Goal: Task Accomplishment & Management: Complete application form

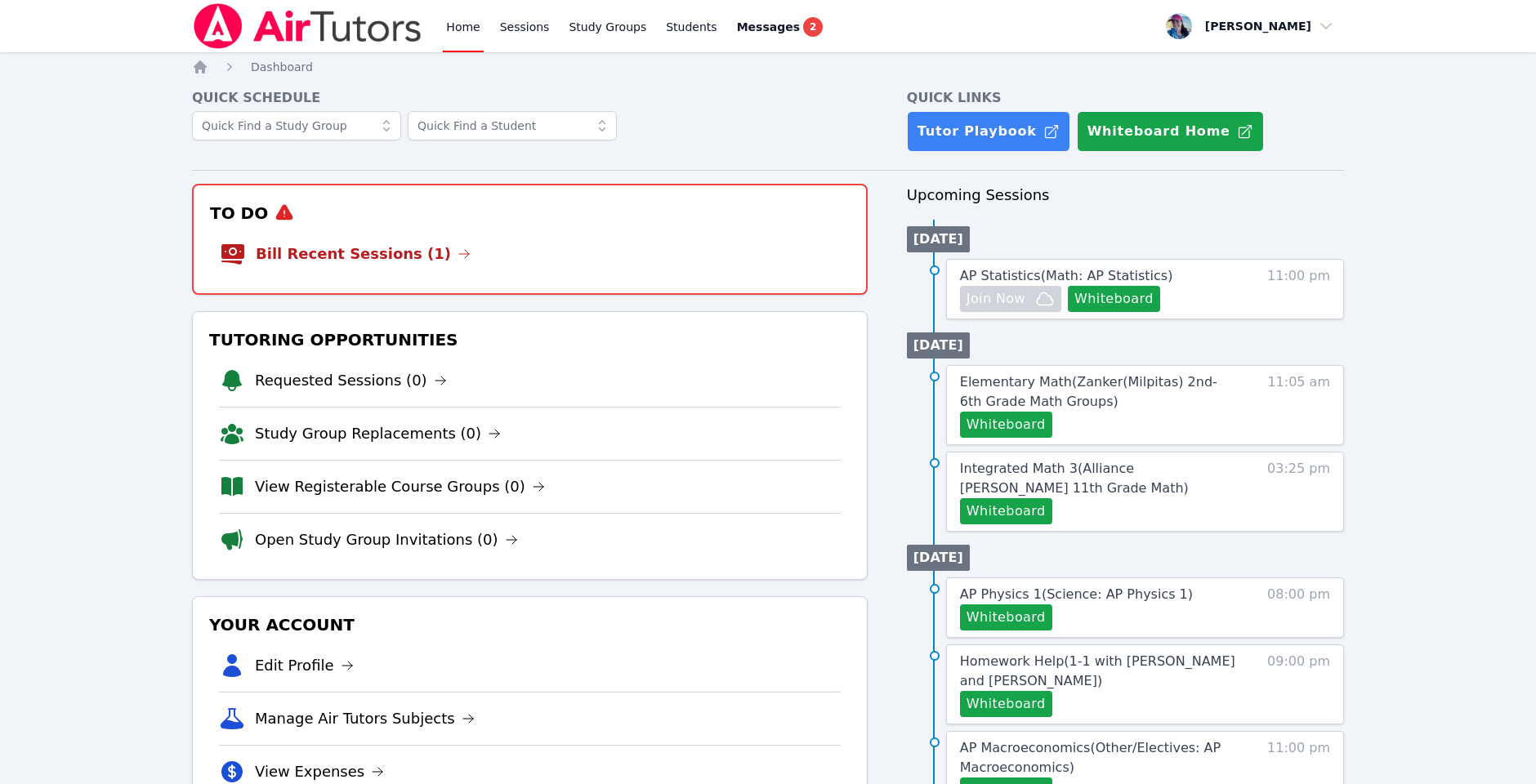
click at [379, 265] on li "Bill Recent Sessions (1)" at bounding box center [529, 253] width 620 height 52
click at [397, 260] on link "Bill Recent Sessions (1)" at bounding box center [363, 253] width 215 height 23
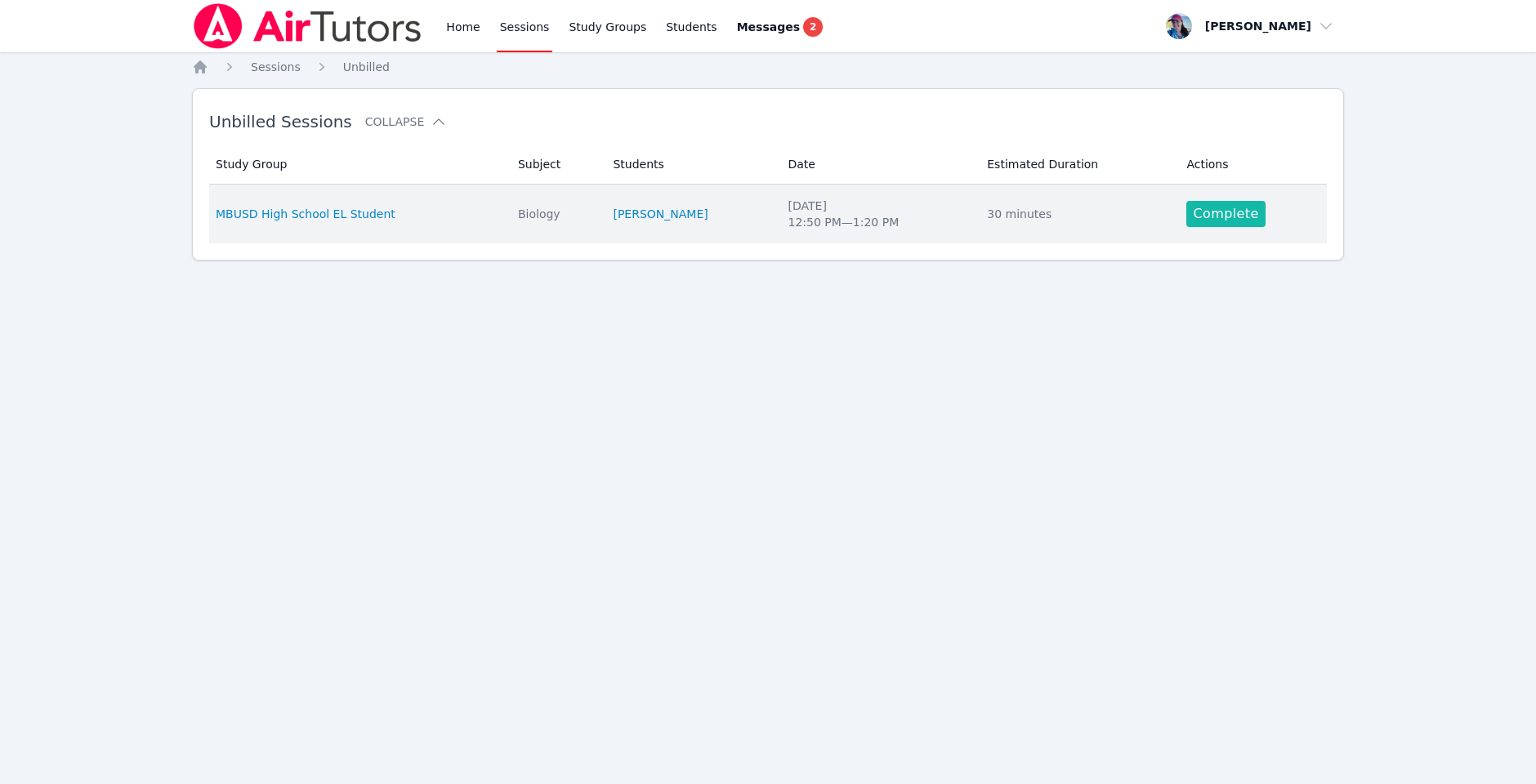
click at [1204, 216] on link "Complete" at bounding box center [1226, 214] width 79 height 26
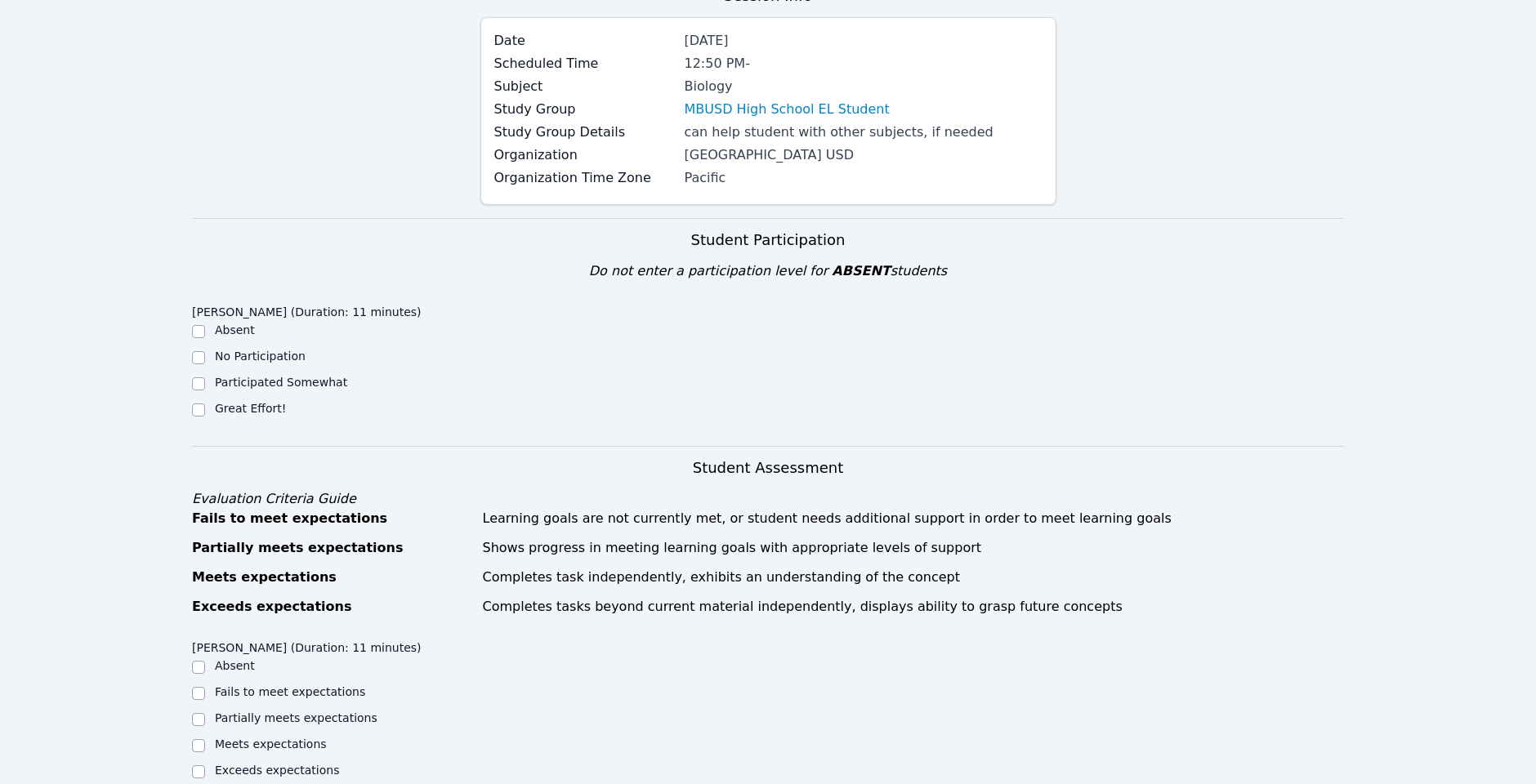
scroll to position [296, 0]
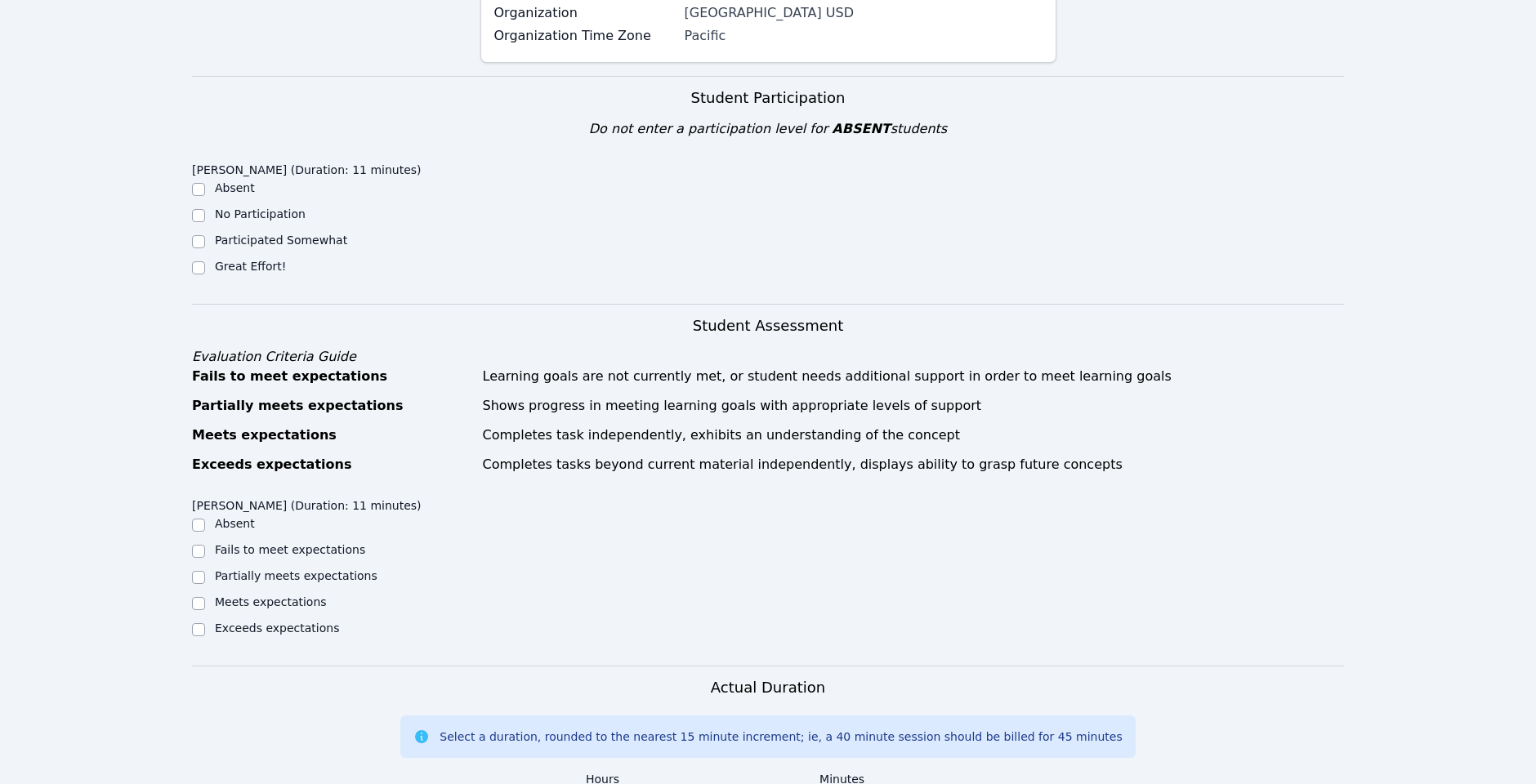
click at [219, 266] on label "Great Effort!" at bounding box center [251, 266] width 71 height 13
click at [205, 266] on input "Great Effort!" at bounding box center [198, 268] width 13 height 13
checkbox input "true"
click at [240, 589] on ul "Absent Fails to meet expectations Partially meets expectations Meets expectatio…" at bounding box center [336, 577] width 288 height 124
click at [240, 596] on label "Meets expectations" at bounding box center [271, 602] width 112 height 13
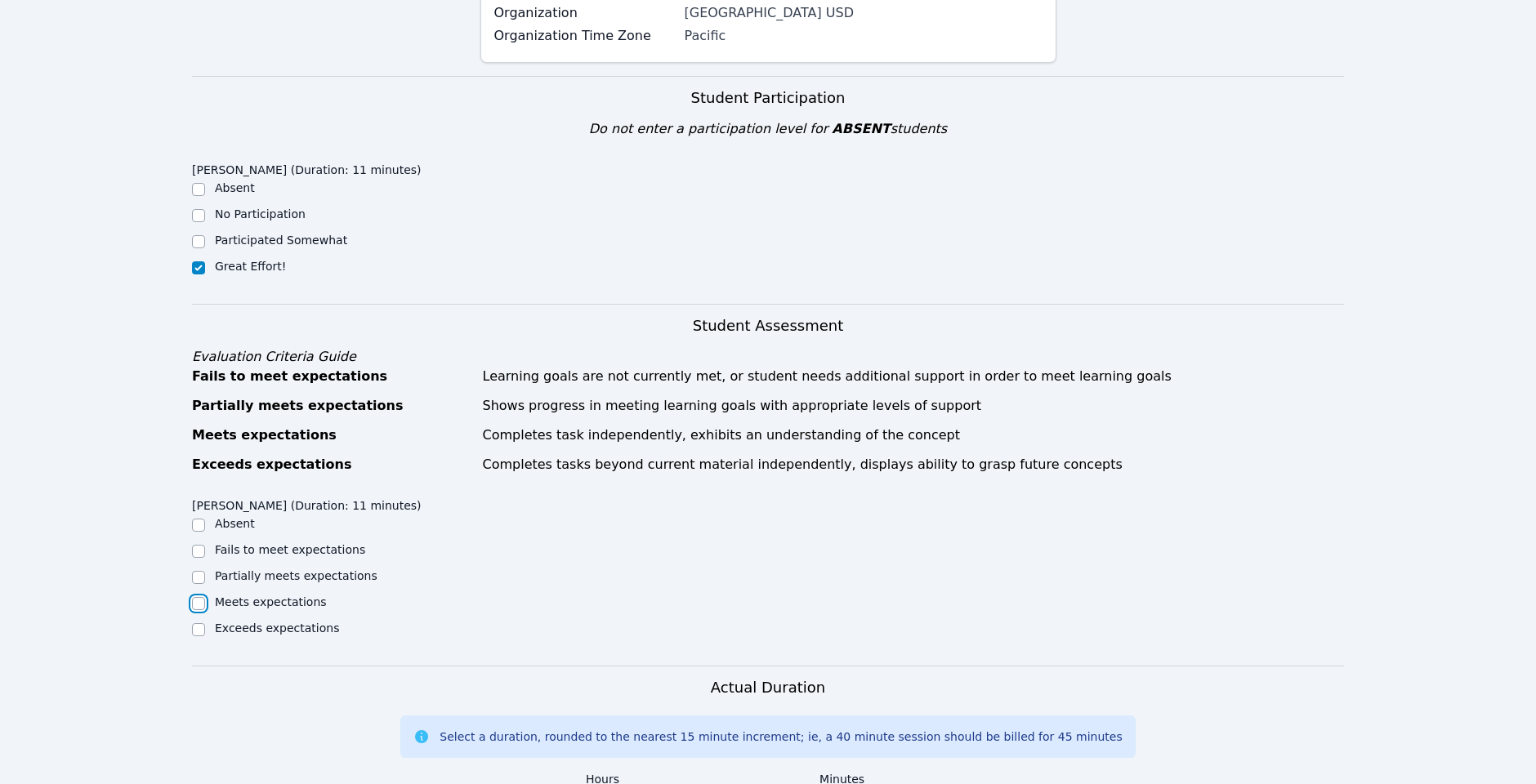
click at [205, 597] on input "Meets expectations" at bounding box center [198, 603] width 13 height 13
checkbox input "true"
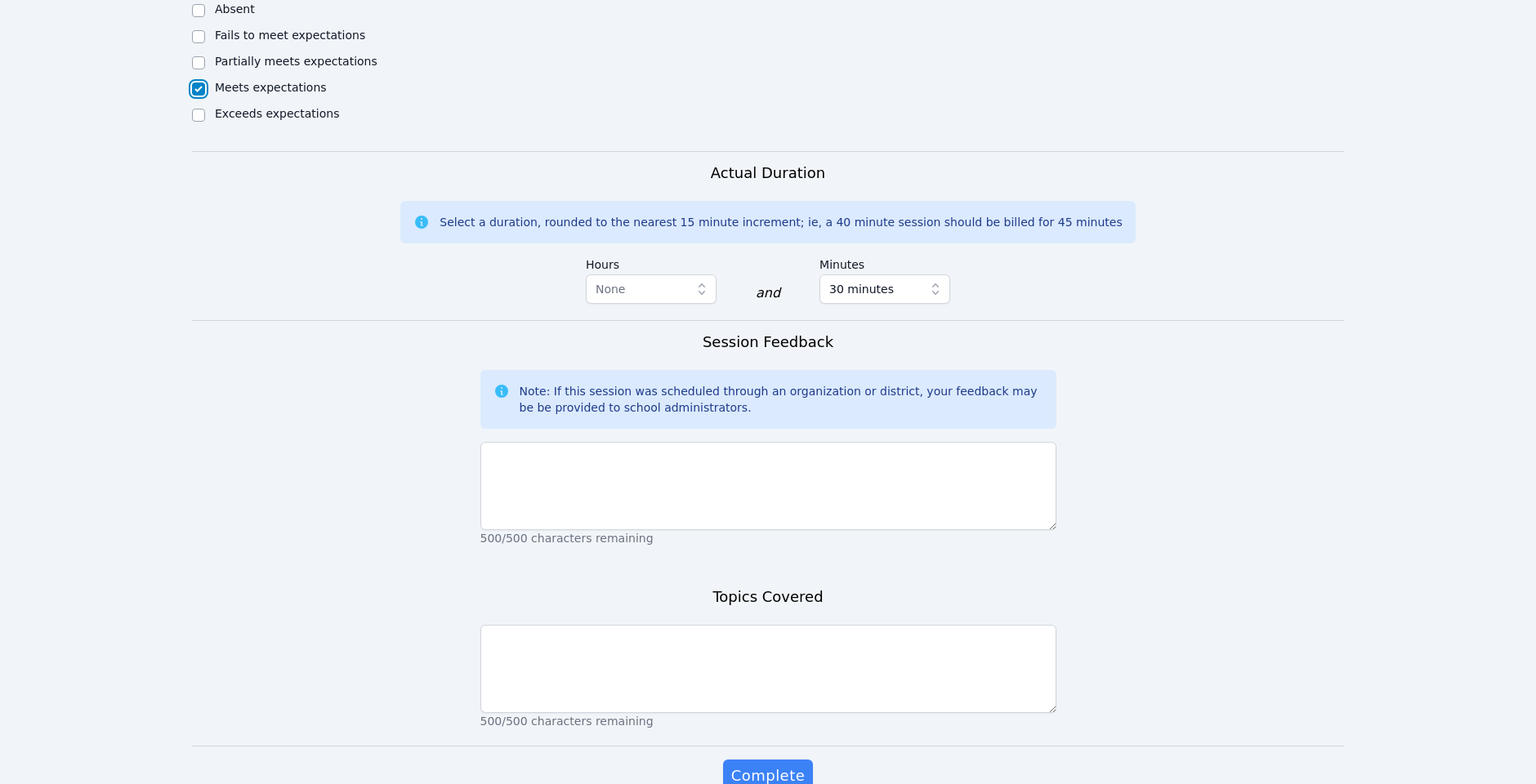
scroll to position [895, 0]
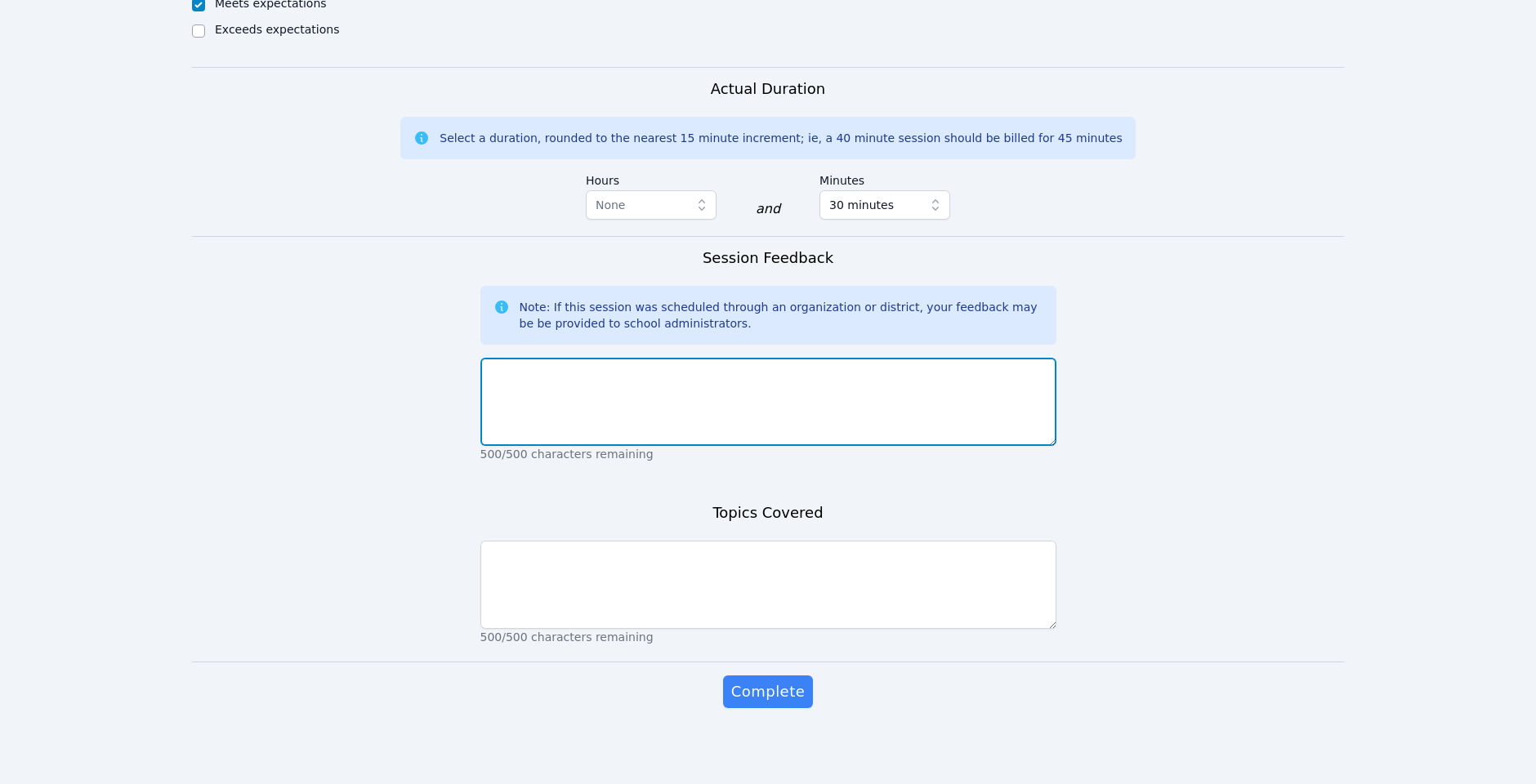
click at [612, 366] on textarea at bounding box center [769, 401] width 576 height 89
click at [673, 383] on textarea "Aloha, Today, Tareq went over succession and" at bounding box center [769, 401] width 576 height 89
click at [869, 406] on textarea "Aloha, Today, Tareq went over successions (primary and secondary) and" at bounding box center [769, 401] width 576 height 89
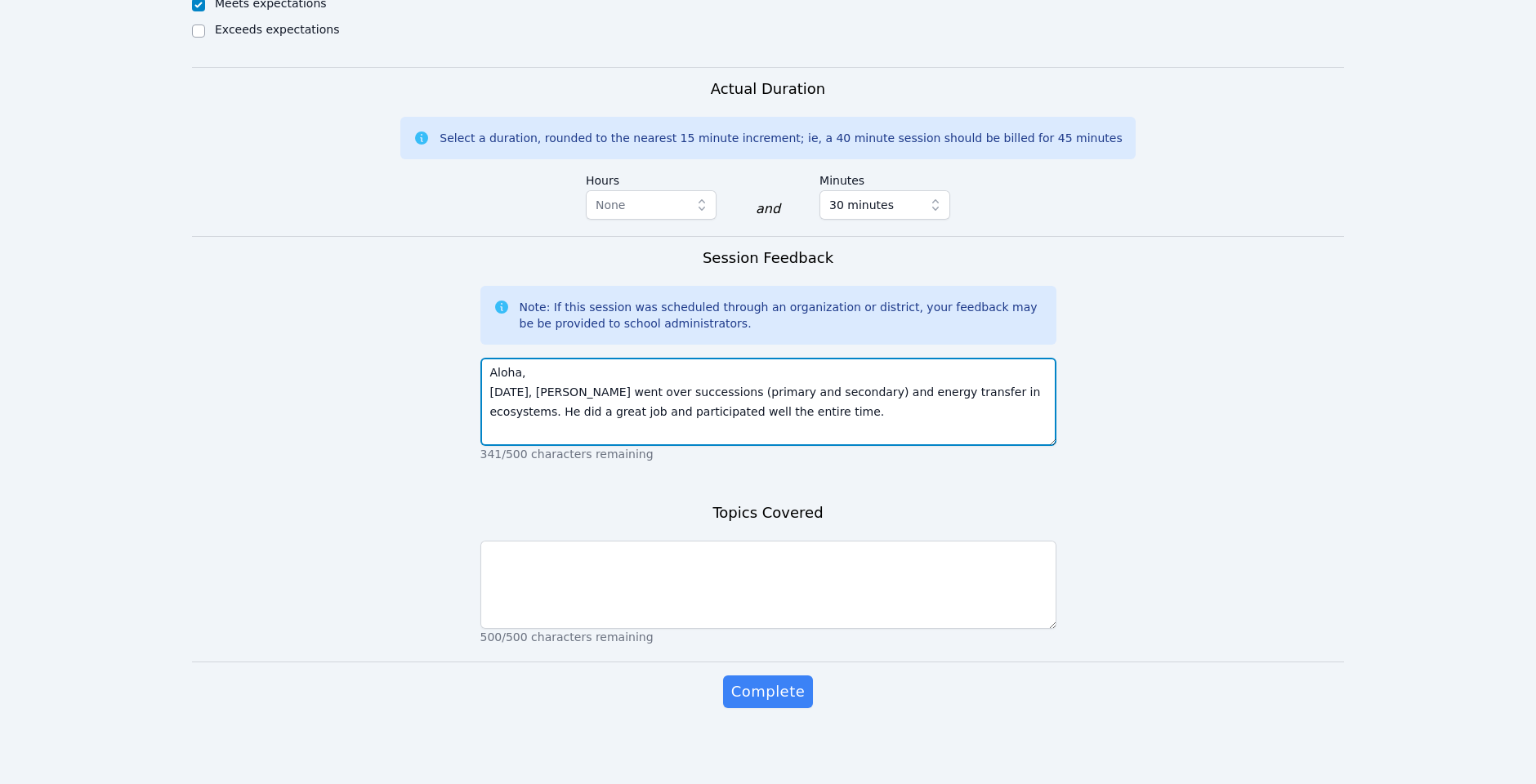
type textarea "Aloha, Today, Tareq went over successions (primary and secondary) and energy tr…"
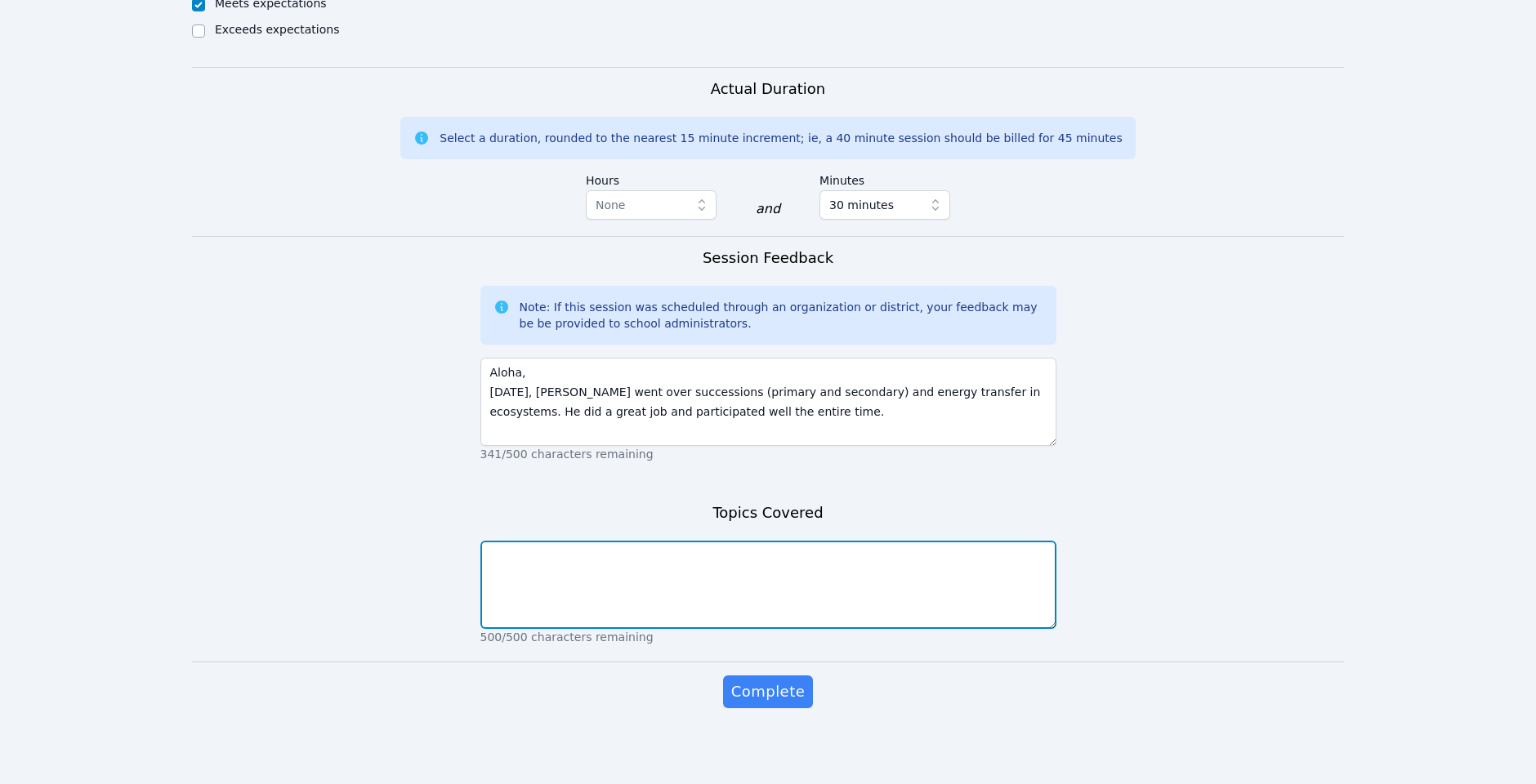
click at [754, 549] on textarea at bounding box center [769, 585] width 576 height 89
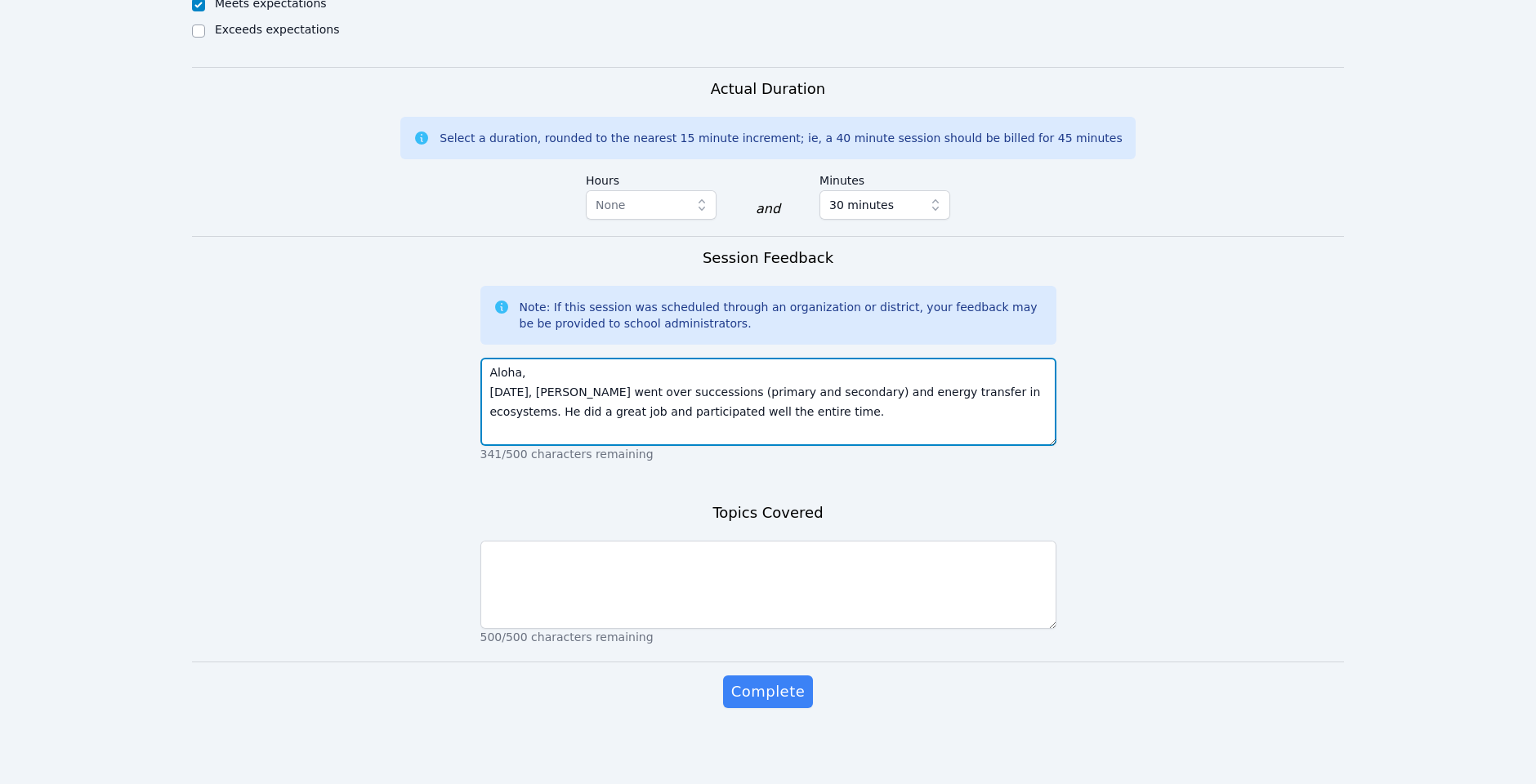
drag, startPoint x: 617, startPoint y: 387, endPoint x: 689, endPoint y: 387, distance: 72.0
click at [689, 387] on textarea "Aloha, Today, Tareq went over successions (primary and secondary) and energy tr…" at bounding box center [769, 401] width 576 height 89
drag, startPoint x: 686, startPoint y: 387, endPoint x: 618, endPoint y: 388, distance: 68.0
click at [616, 388] on textarea "Aloha, Today, Tareq went over successions (primary and secondary) and energy tr…" at bounding box center [769, 401] width 576 height 89
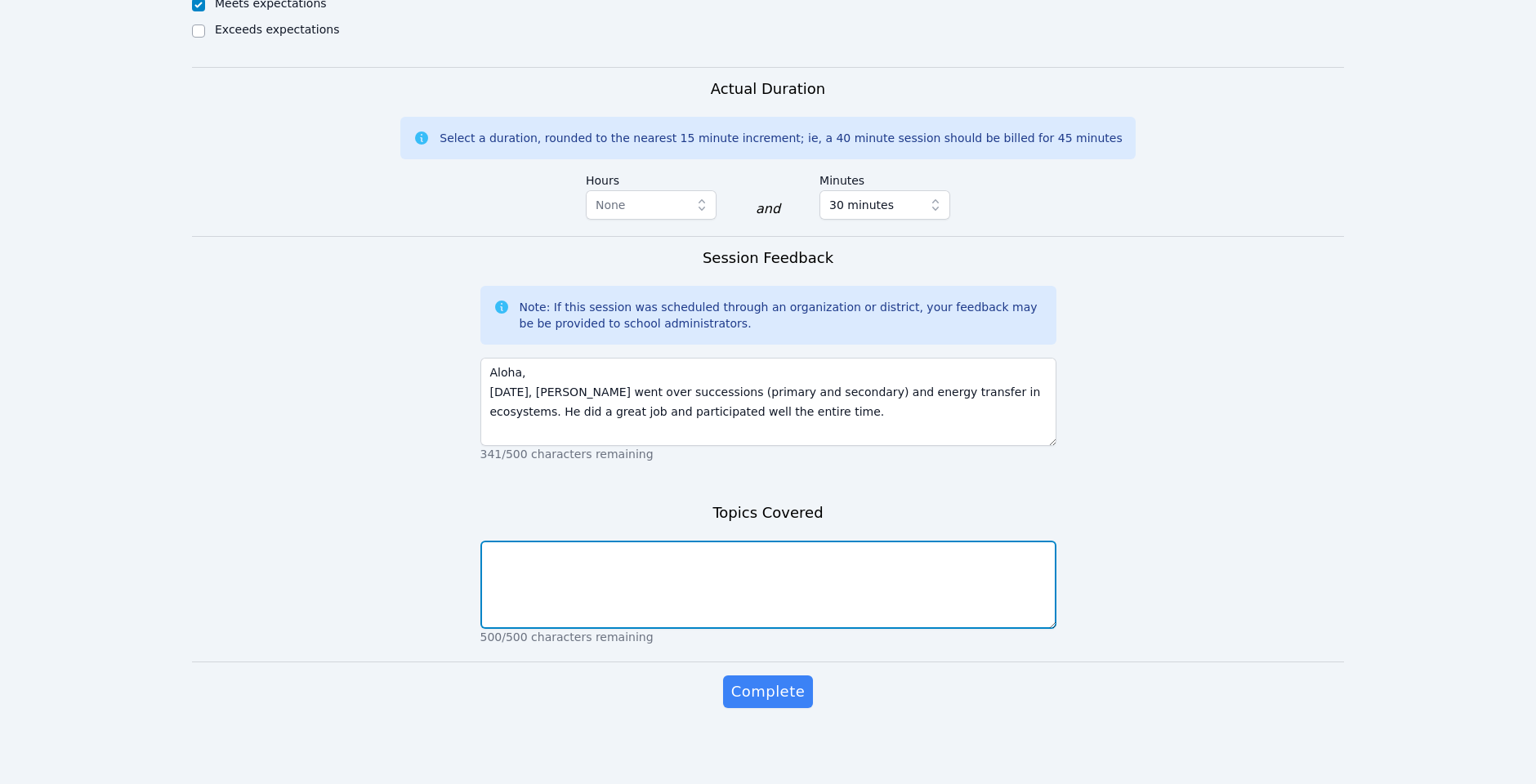
click at [633, 594] on textarea at bounding box center [769, 585] width 576 height 89
paste textarea "successions ("
click at [496, 556] on textarea "successions" at bounding box center [769, 585] width 576 height 89
type textarea "Successions"
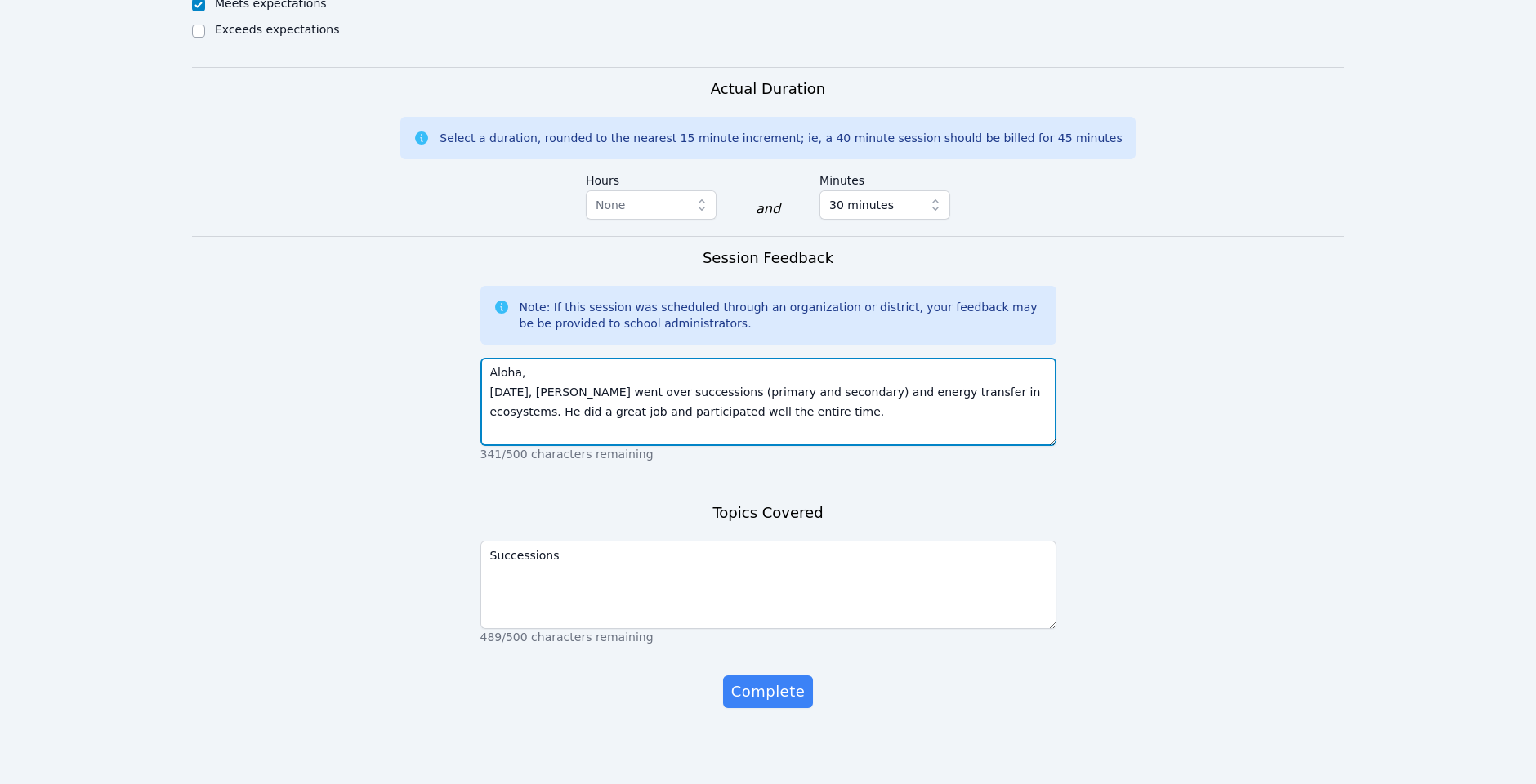
click at [795, 403] on textarea "Aloha, Today, Tareq went over successions (primary and secondary) and energy tr…" at bounding box center [769, 401] width 576 height 89
type textarea "Aloha, Today, Tareq went over successions (primary and secondary) and energy tr…"
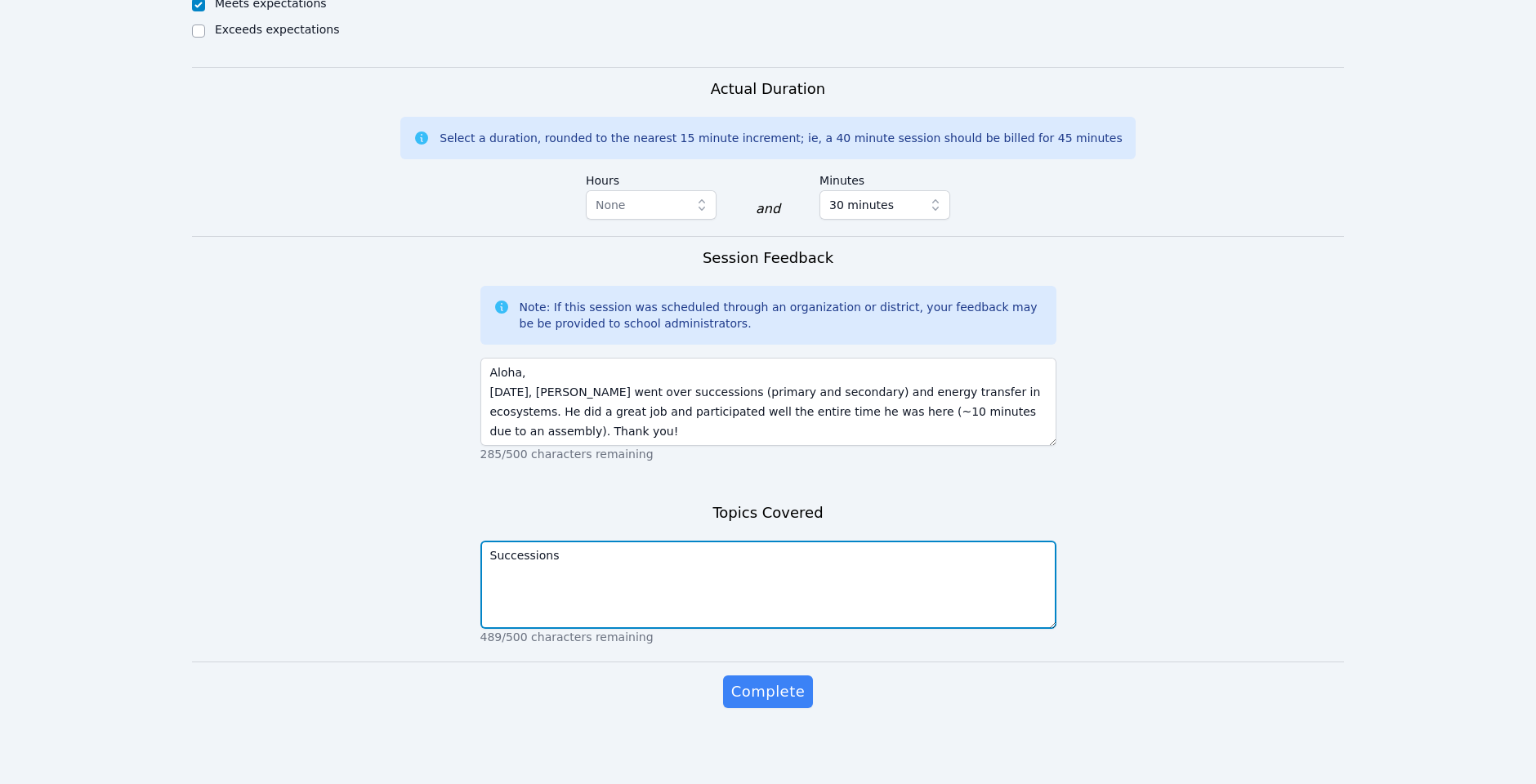
click at [697, 602] on textarea "Successions" at bounding box center [769, 585] width 576 height 89
type textarea "Successions and energy transfer"
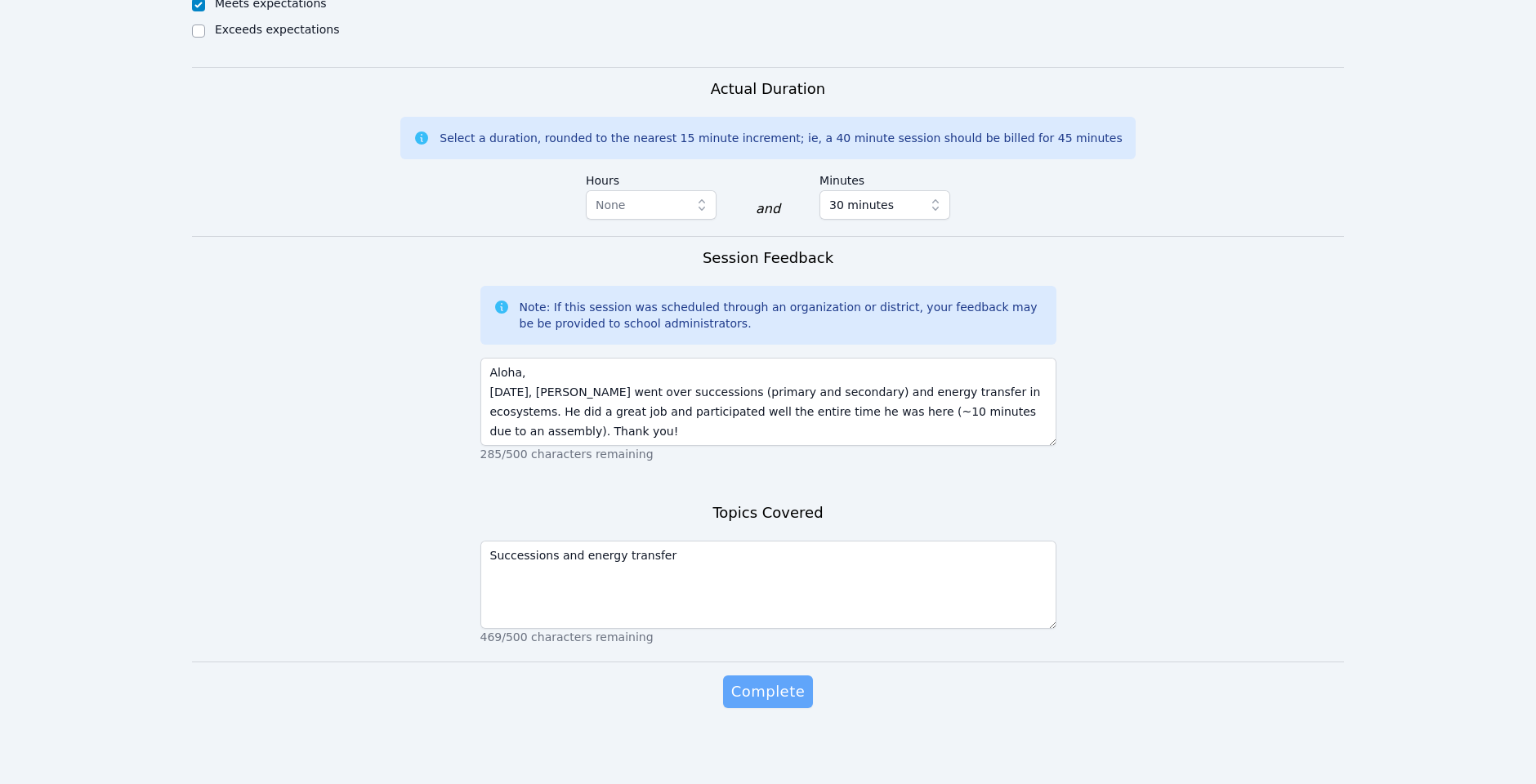
click at [773, 675] on button "Complete" at bounding box center [768, 692] width 90 height 33
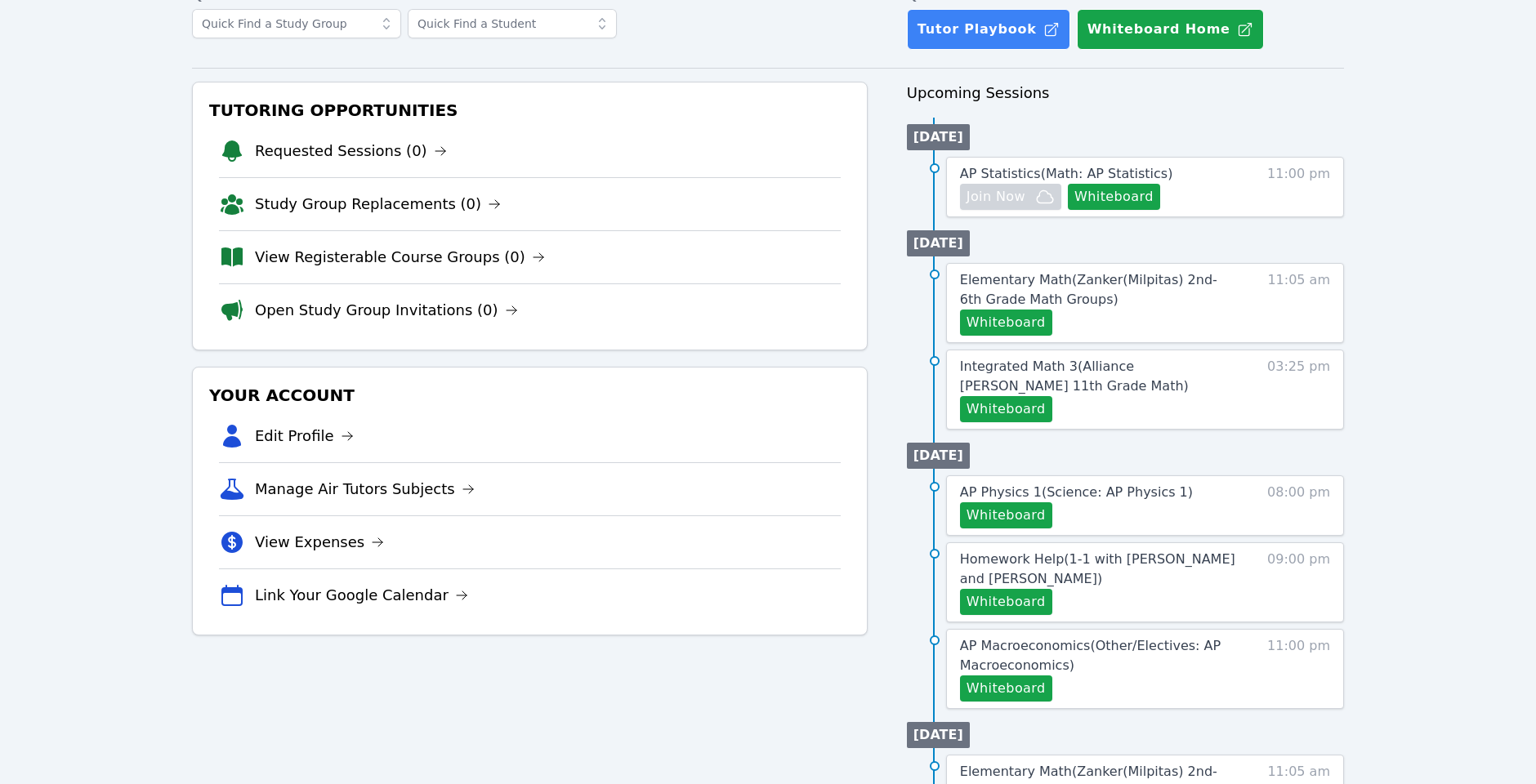
scroll to position [114, 0]
